Goal: Check status: Check status

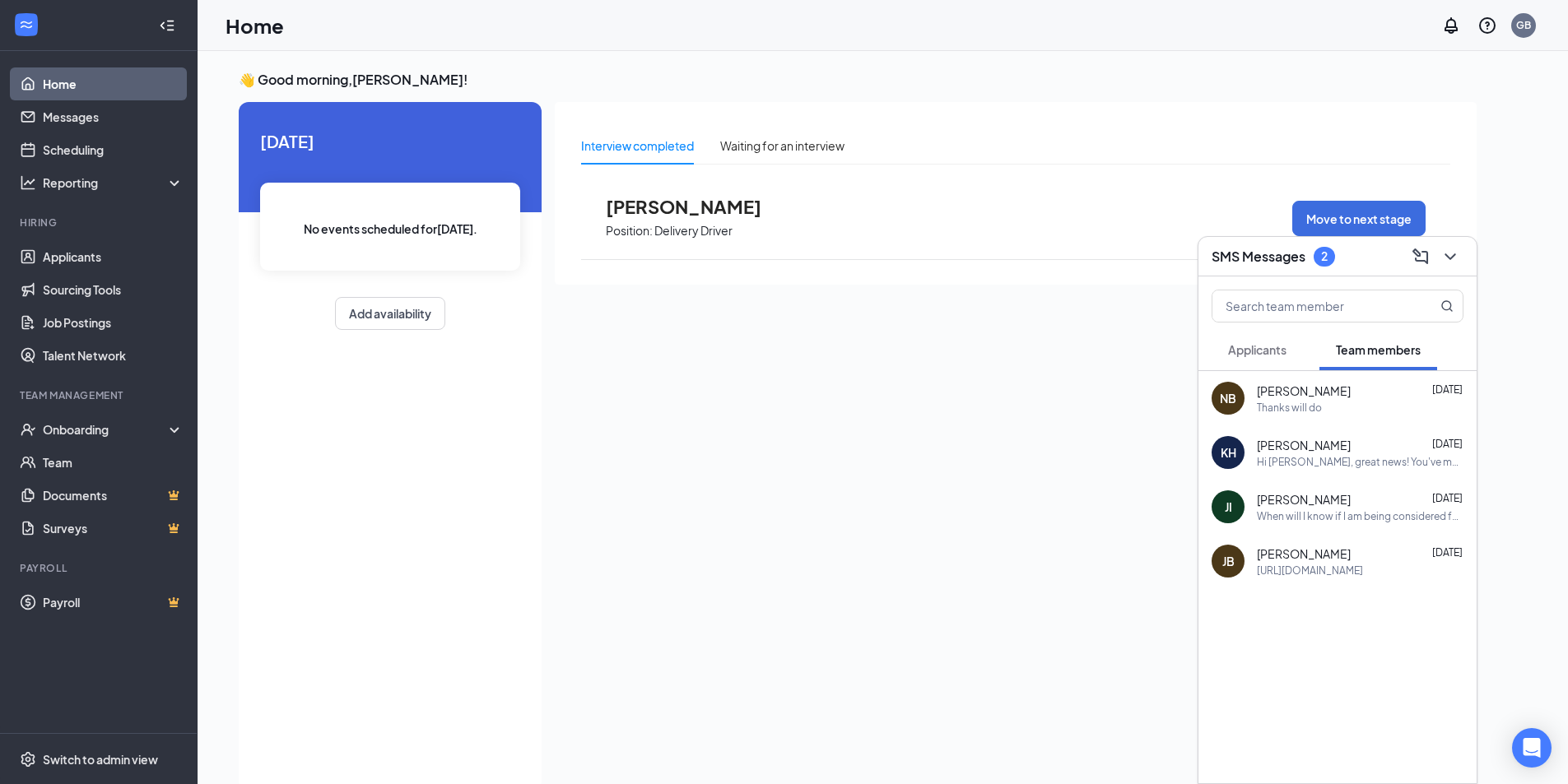
click at [731, 423] on div "Interview completed Waiting for an interview [PERSON_NAME] Position: Delivery D…" at bounding box center [1016, 441] width 922 height 679
click at [784, 140] on div "Waiting for an interview" at bounding box center [782, 145] width 124 height 18
click at [1328, 264] on div "2" at bounding box center [1324, 257] width 22 height 20
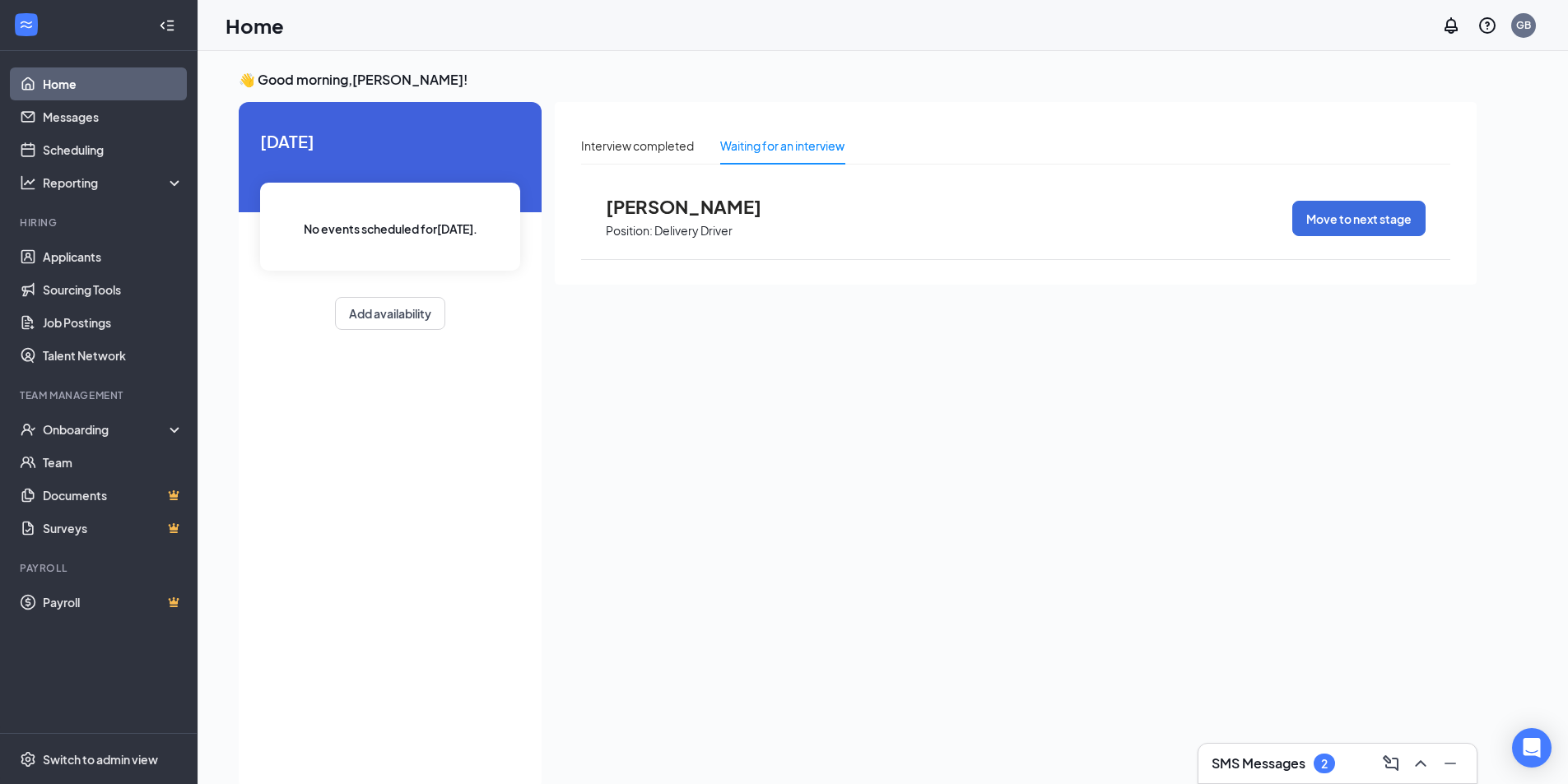
click at [1328, 763] on div "2" at bounding box center [1324, 764] width 7 height 14
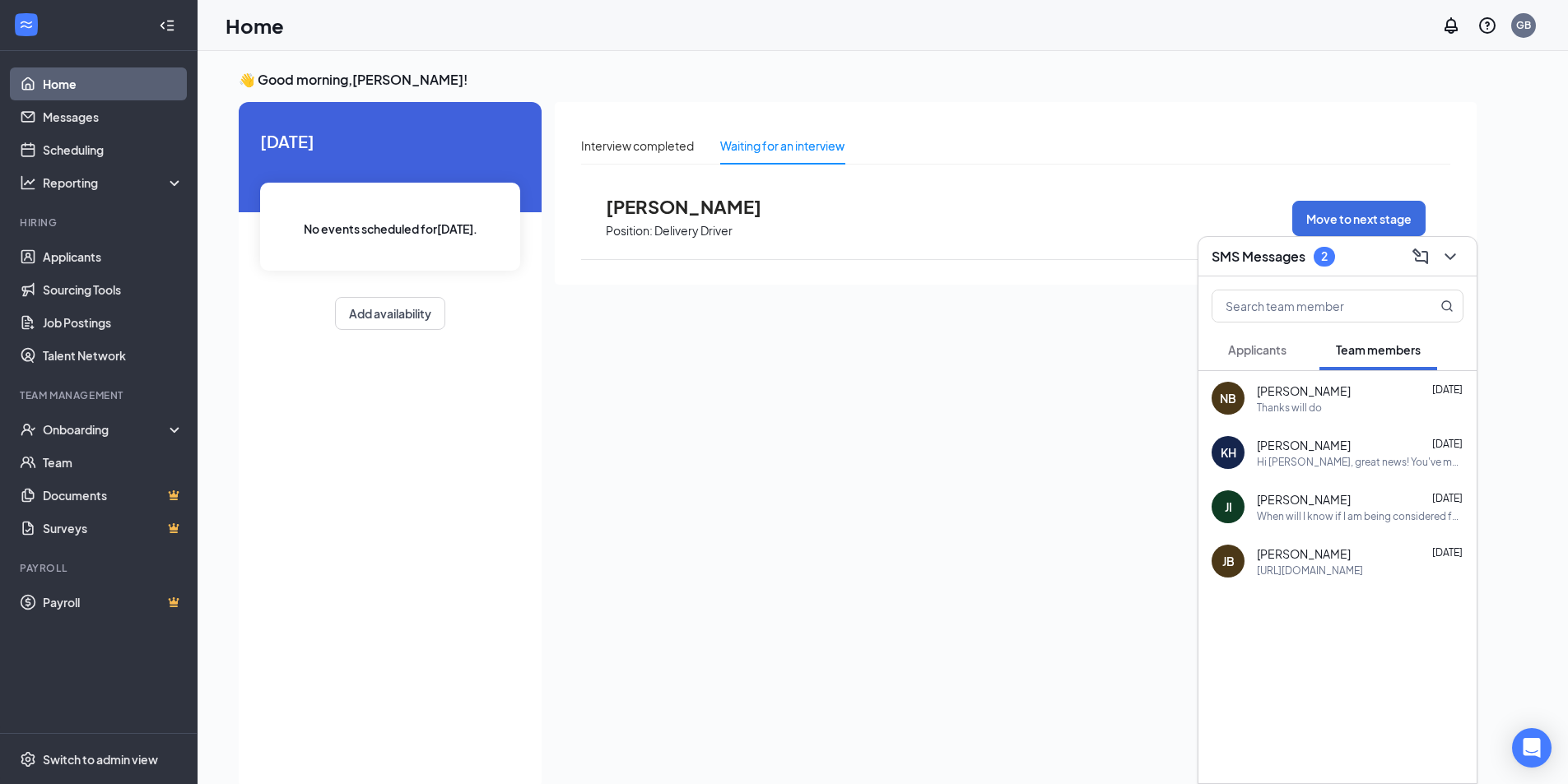
click at [1266, 348] on span "Applicants" at bounding box center [1257, 350] width 58 height 15
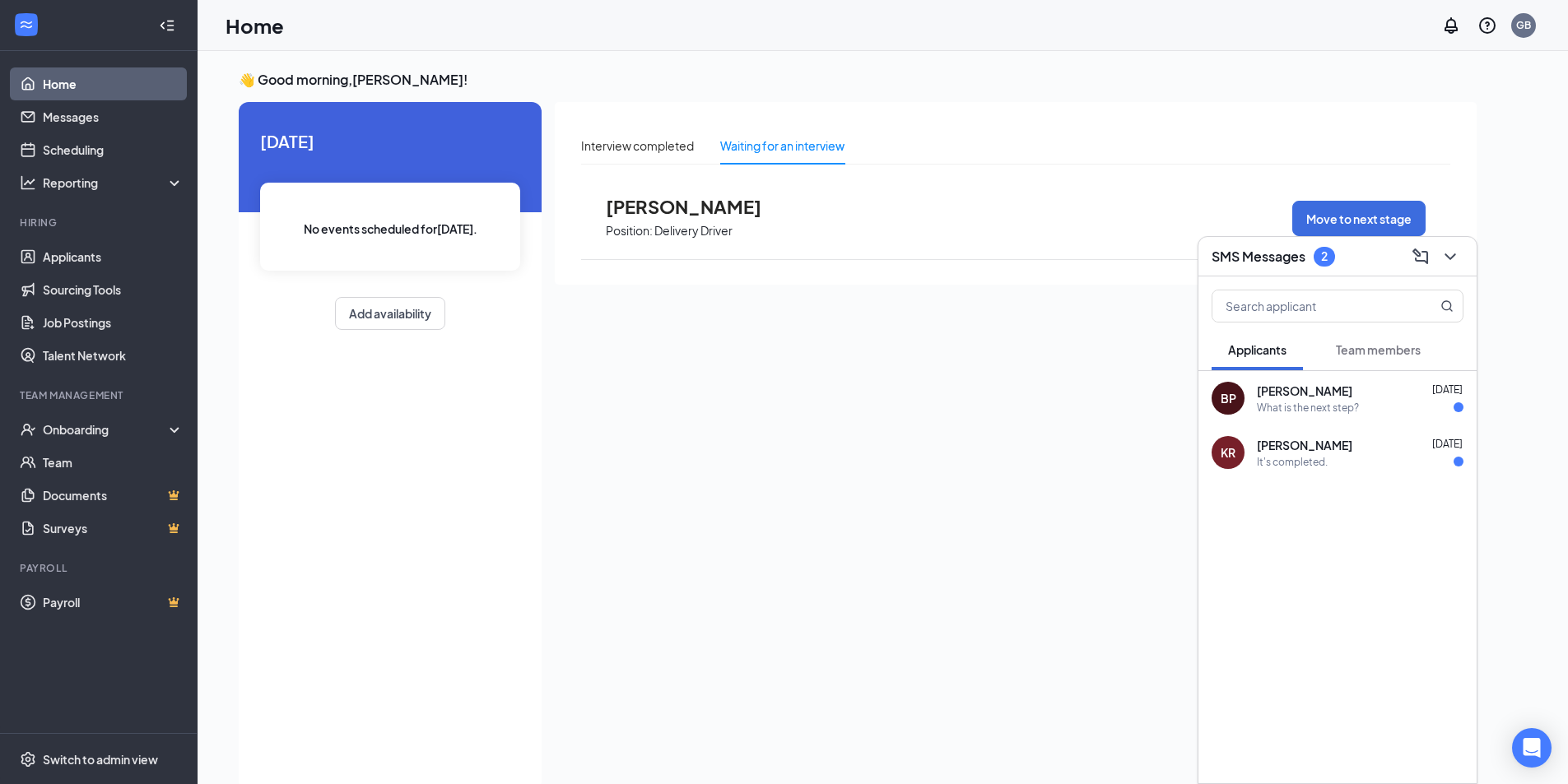
click at [1311, 462] on div "It's completed." at bounding box center [1293, 462] width 71 height 14
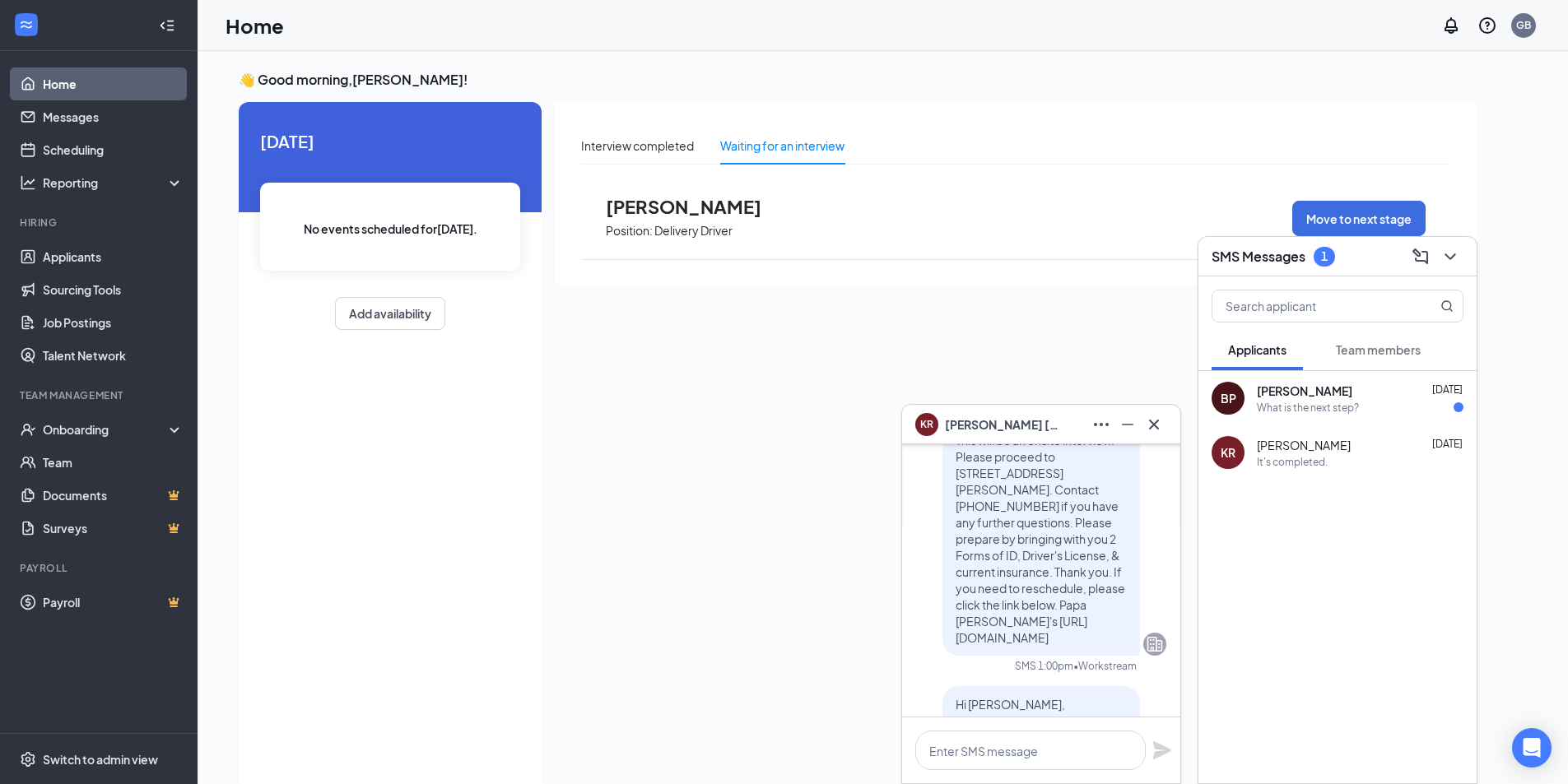
scroll to position [-577, 0]
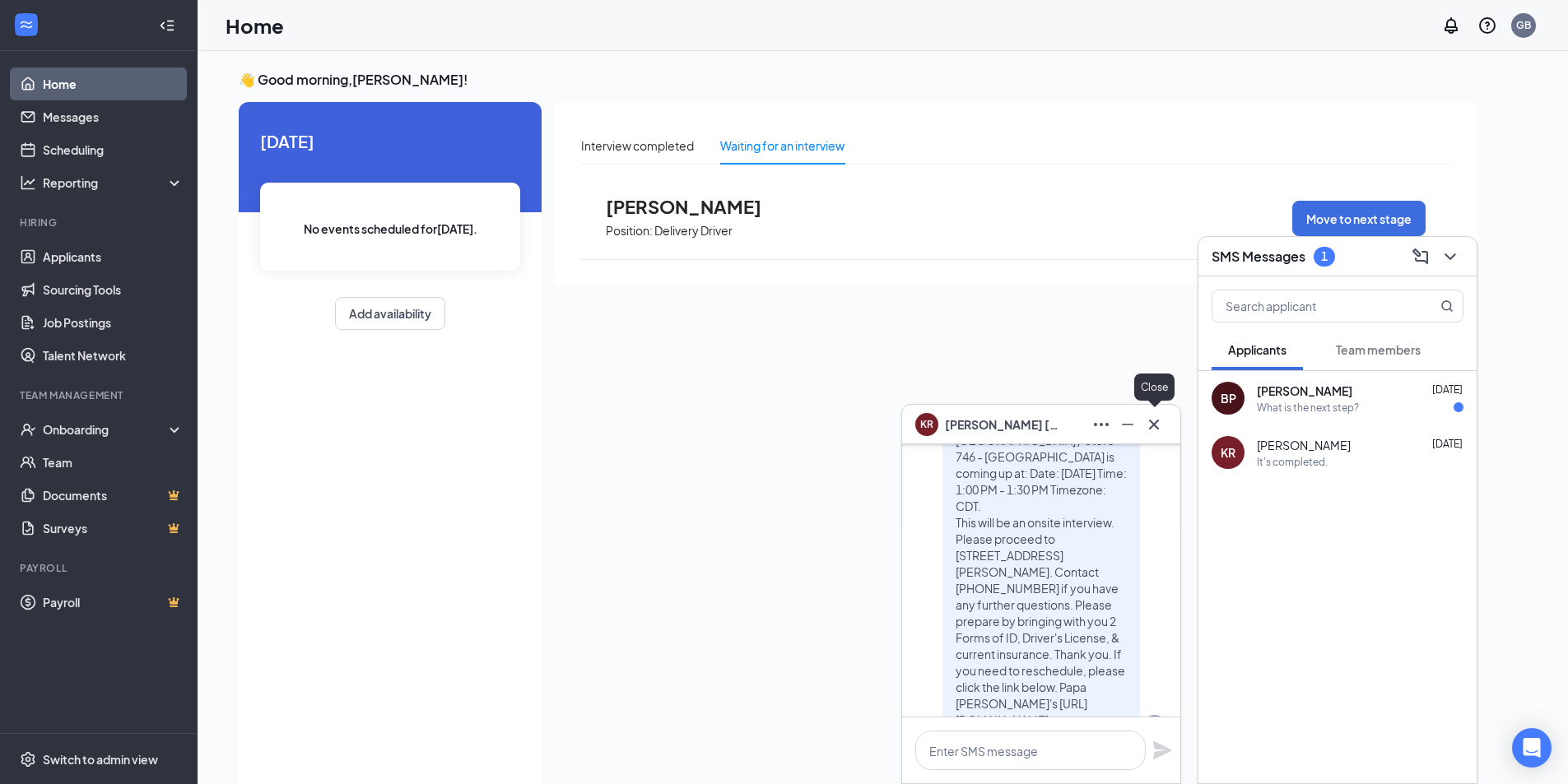
click at [1155, 423] on icon "Cross" at bounding box center [1154, 425] width 20 height 20
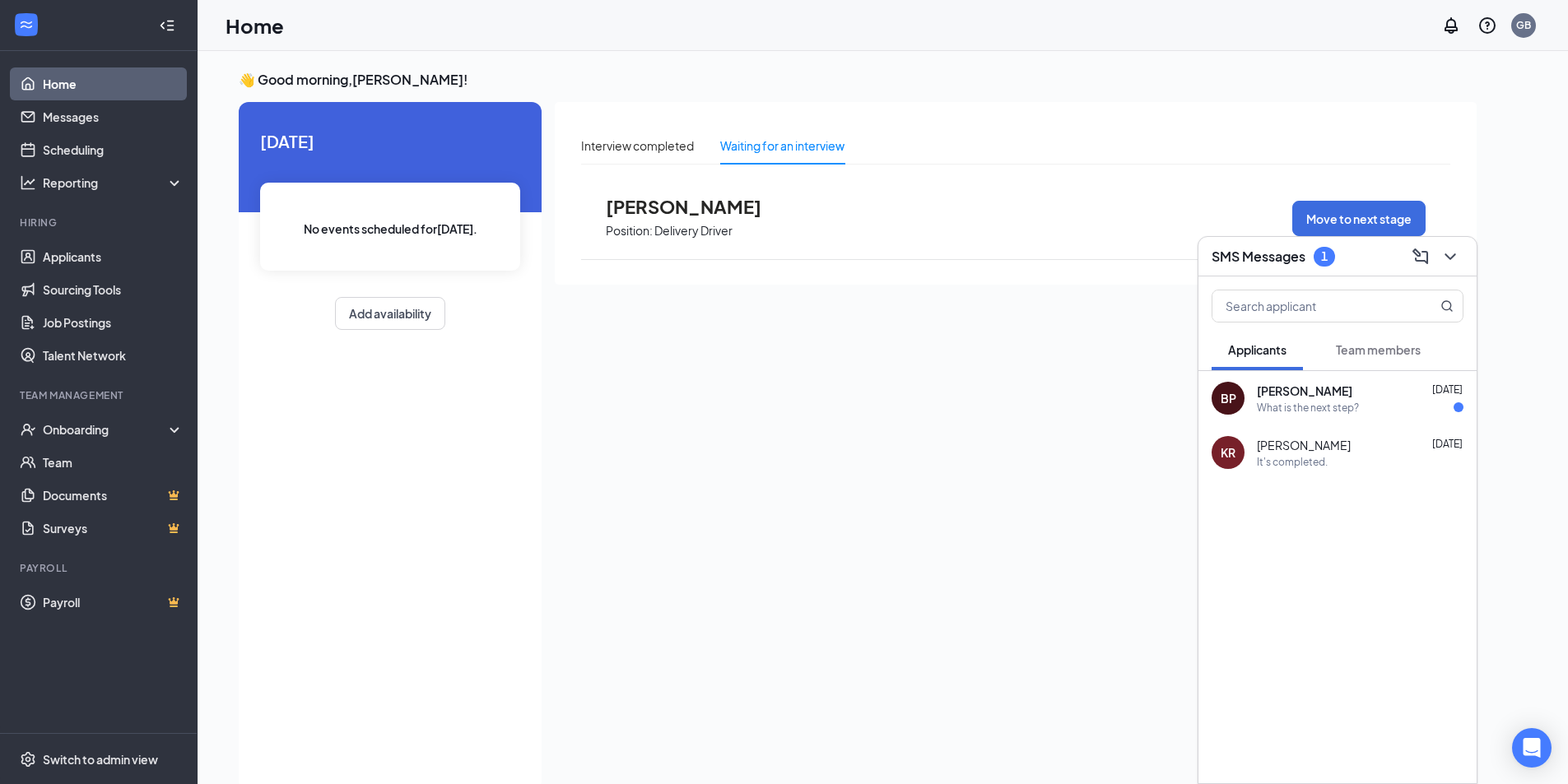
click at [1318, 415] on div "BP [PERSON_NAME] [DATE] What is the next step?" at bounding box center [1338, 398] width 278 height 54
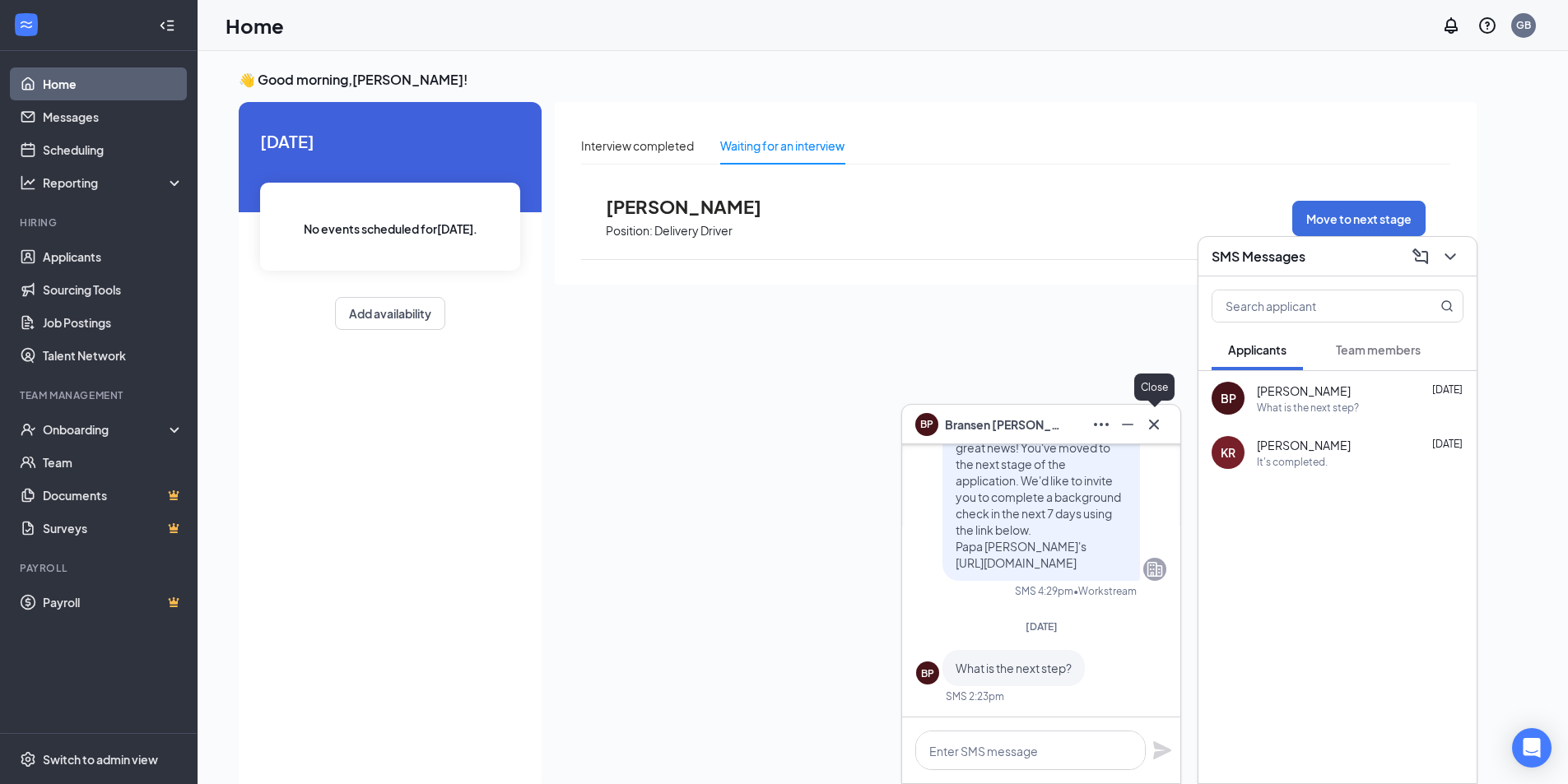
click at [1150, 421] on icon "Cross" at bounding box center [1154, 424] width 10 height 10
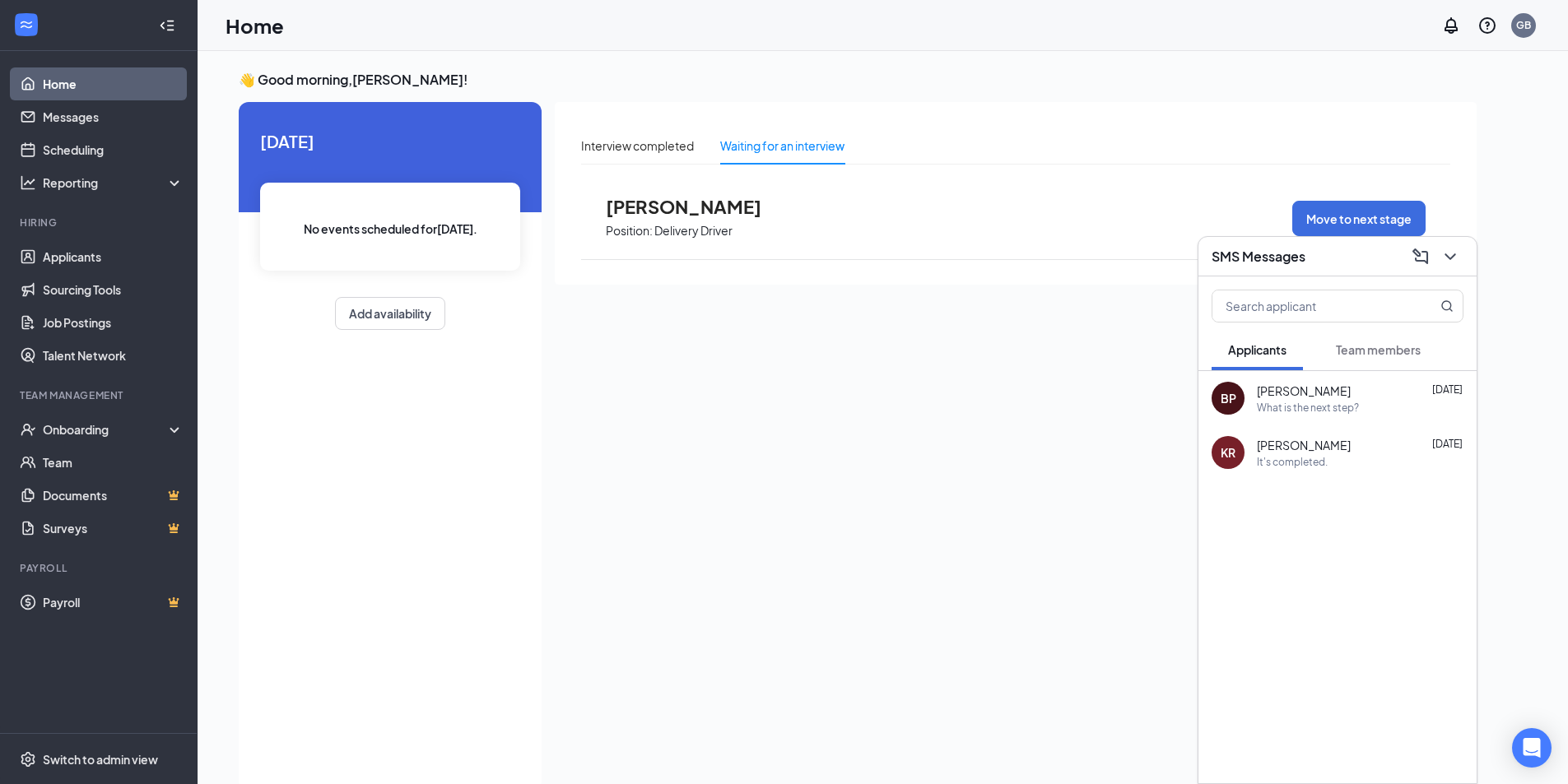
click at [1150, 421] on div "Interview completed Waiting for an interview [PERSON_NAME] Position: Delivery D…" at bounding box center [1016, 441] width 922 height 679
click at [1447, 254] on icon "ChevronDown" at bounding box center [1450, 257] width 11 height 7
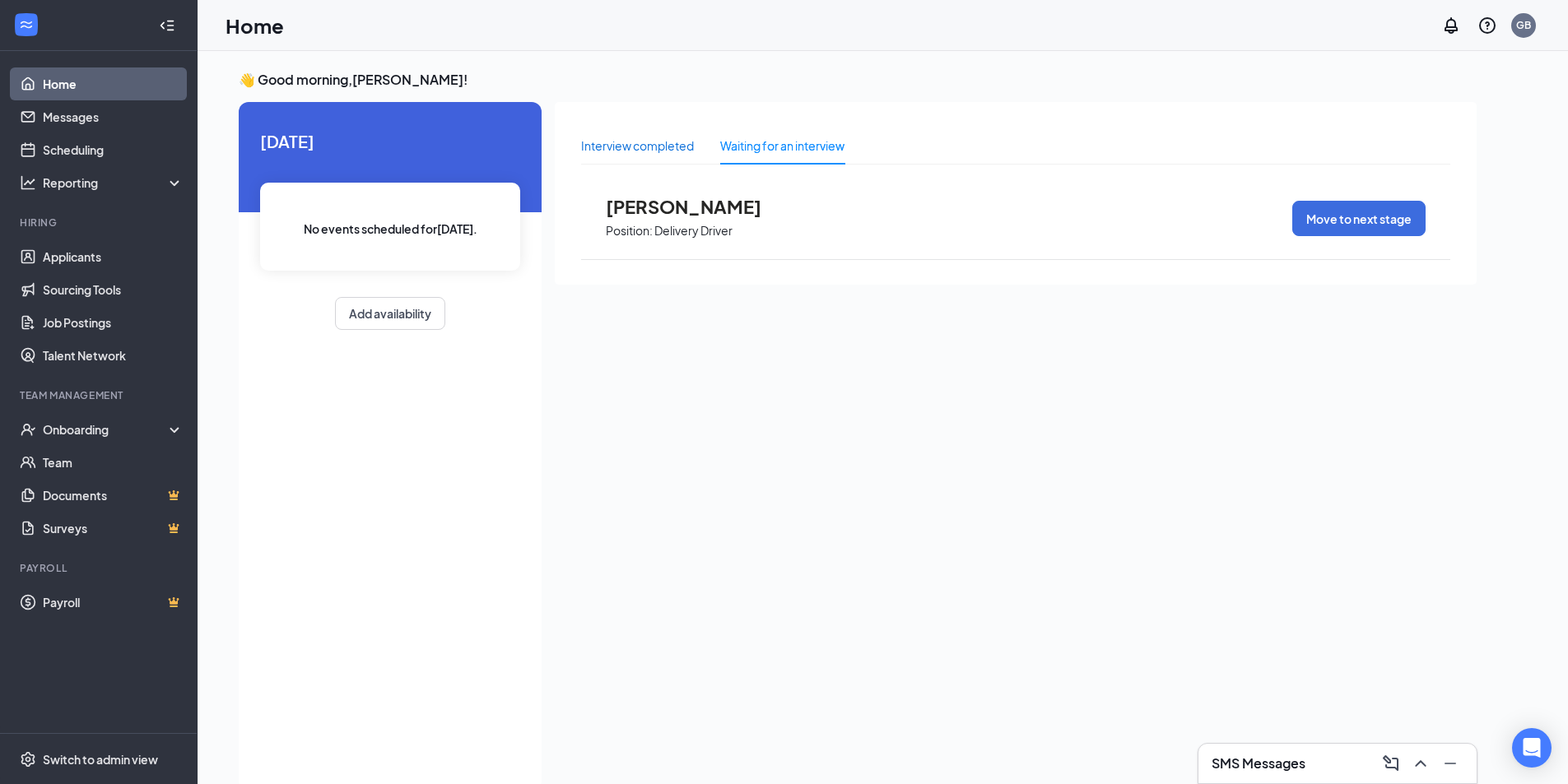
click at [680, 147] on div "Interview completed" at bounding box center [638, 145] width 113 height 18
